Goal: Find specific page/section: Find specific page/section

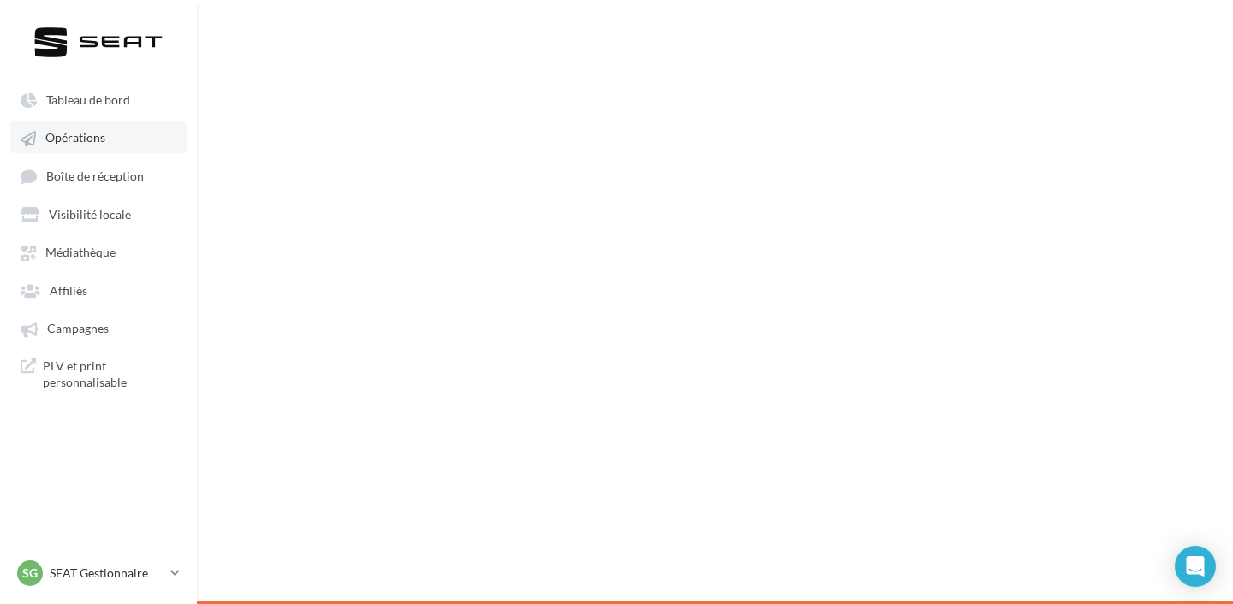
click at [117, 143] on link "Opérations" at bounding box center [98, 137] width 176 height 31
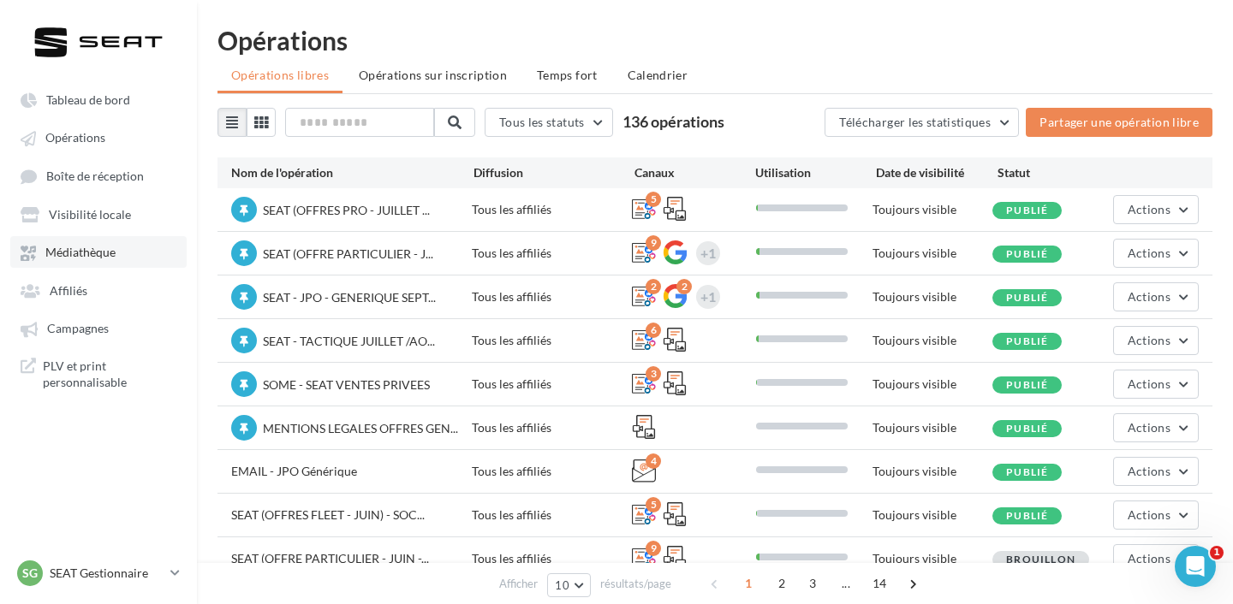
click at [98, 254] on span "Médiathèque" at bounding box center [80, 253] width 70 height 15
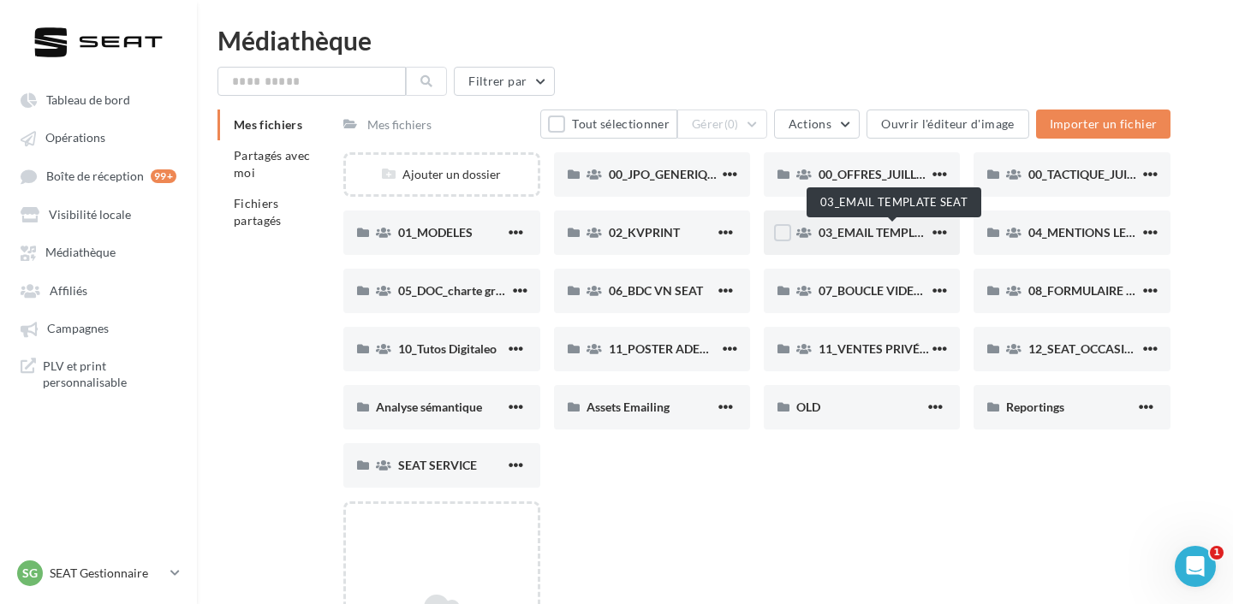
click at [915, 233] on span "03_EMAIL TEMPLATE SEAT" at bounding box center [892, 232] width 148 height 15
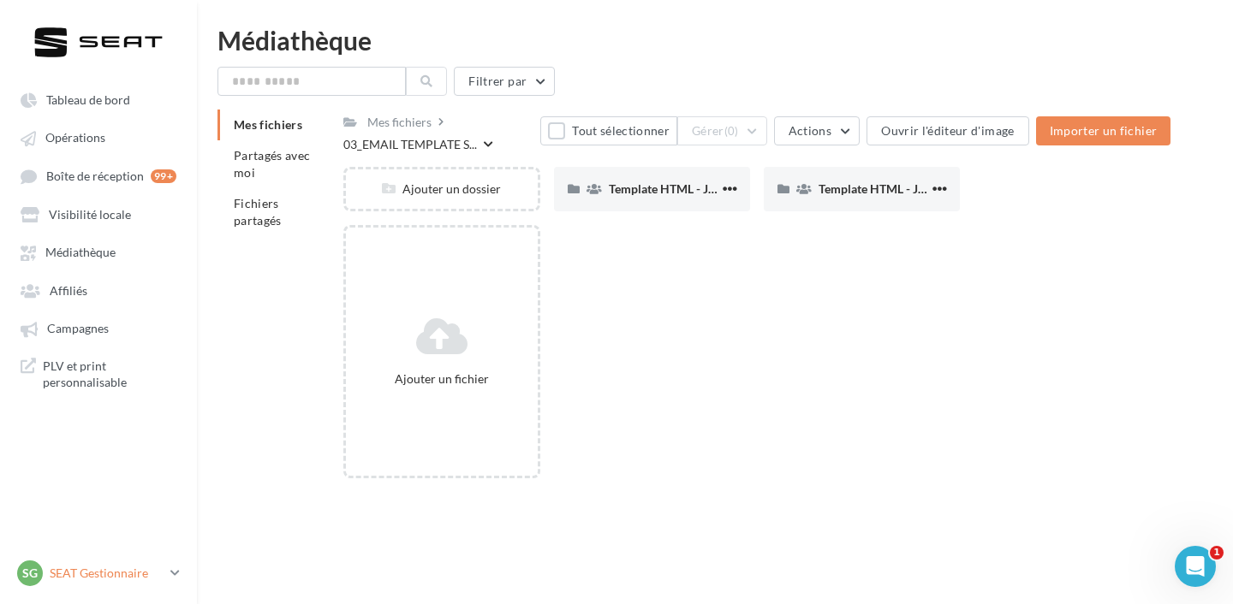
click at [97, 581] on p "SEAT Gestionnaire" at bounding box center [107, 573] width 114 height 17
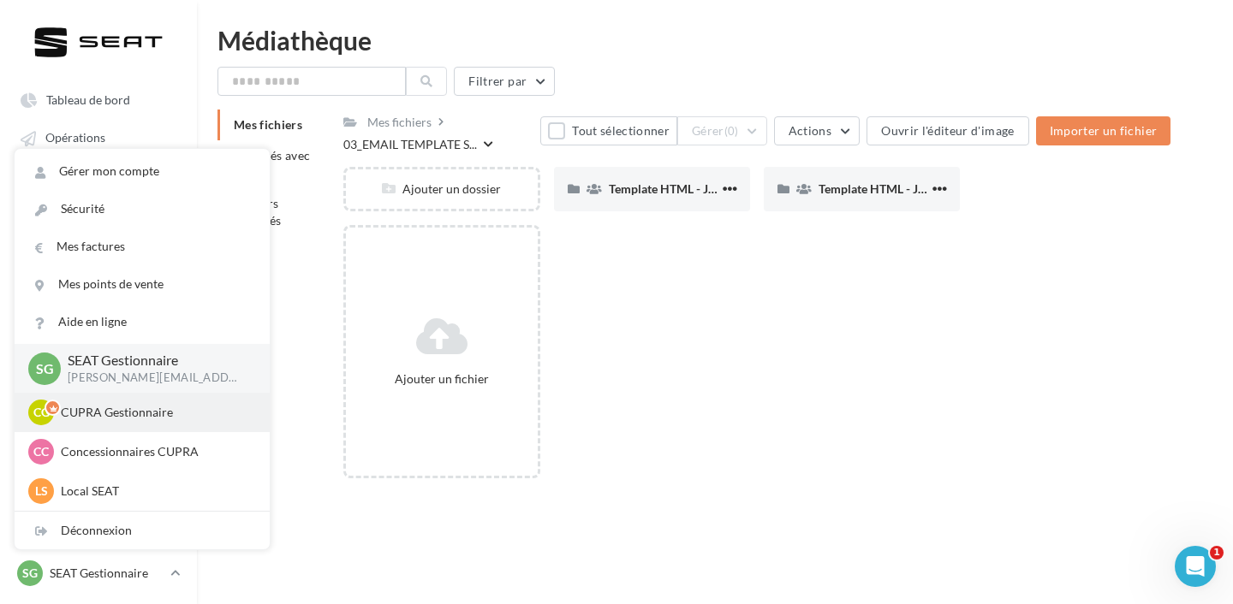
click at [168, 413] on p "CUPRA Gestionnaire" at bounding box center [155, 412] width 188 height 17
